Goal: Transaction & Acquisition: Download file/media

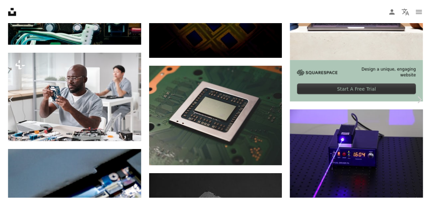
scroll to position [2168, 0]
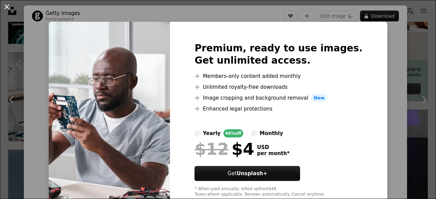
click at [8, 7] on button "An X shape" at bounding box center [7, 7] width 8 height 8
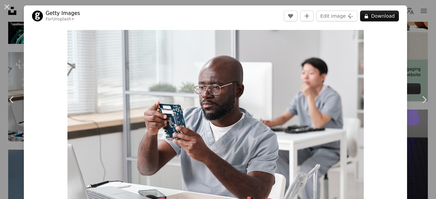
click at [8, 7] on button "An X shape" at bounding box center [7, 7] width 8 height 8
click at [8, 7] on icon "Unsplash logo Unsplash Home" at bounding box center [12, 11] width 14 height 14
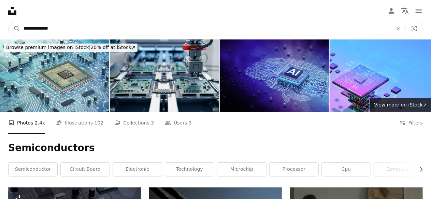
click at [63, 29] on input "**********" at bounding box center [205, 28] width 370 height 13
type input "**********"
click at [9, 22] on button "A magnifying glass" at bounding box center [15, 28] width 12 height 13
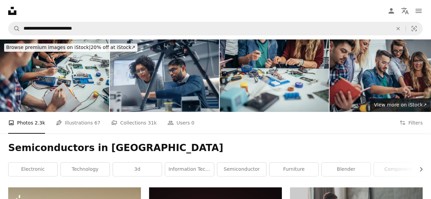
click at [248, 142] on div "Semiconductors in University Chevron right electronic technology 3d information…" at bounding box center [215, 161] width 431 height 54
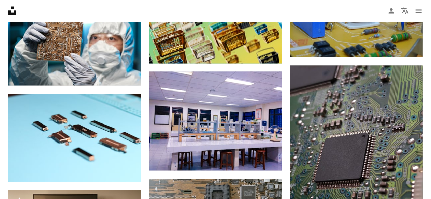
scroll to position [3191, 0]
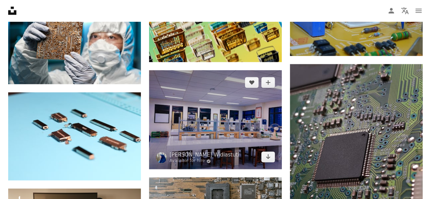
click at [243, 127] on img at bounding box center [215, 121] width 133 height 100
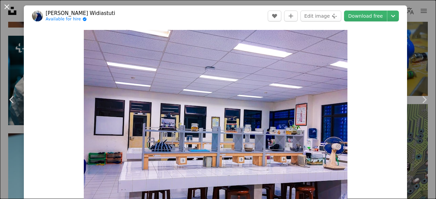
click at [7, 5] on button "An X shape" at bounding box center [7, 7] width 8 height 8
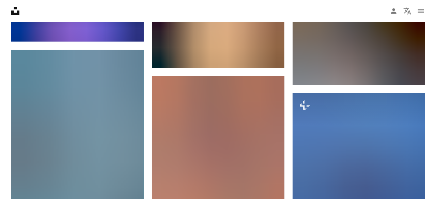
scroll to position [572, 0]
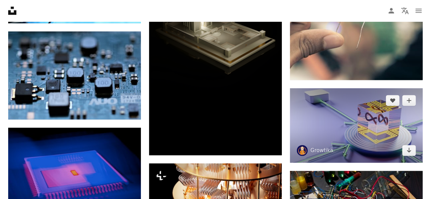
click at [359, 147] on img at bounding box center [356, 126] width 133 height 75
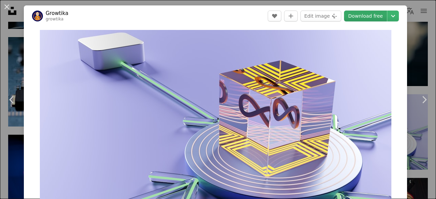
click at [369, 18] on link "Download free" at bounding box center [365, 16] width 43 height 11
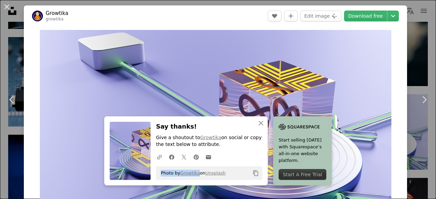
drag, startPoint x: 197, startPoint y: 175, endPoint x: 161, endPoint y: 173, distance: 36.9
click at [161, 173] on span "Photo by Growtika on Unsplash" at bounding box center [192, 173] width 68 height 11
copy span "Photo by Growtika"
click at [365, 19] on link "Download free" at bounding box center [365, 16] width 43 height 11
